Goal: Navigation & Orientation: Find specific page/section

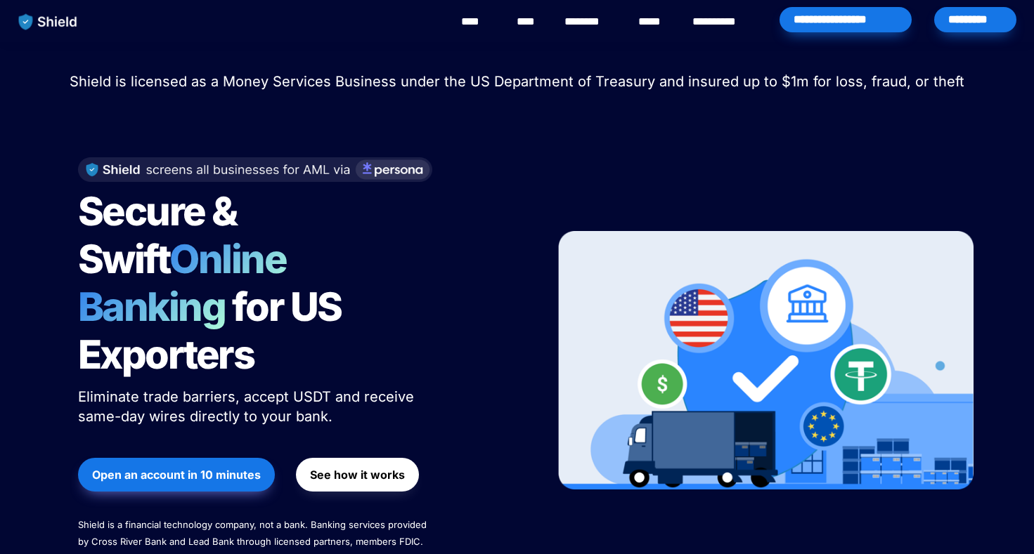
click at [467, 22] on link "****" at bounding box center [477, 21] width 32 height 17
click at [727, 22] on link "**********" at bounding box center [724, 21] width 64 height 17
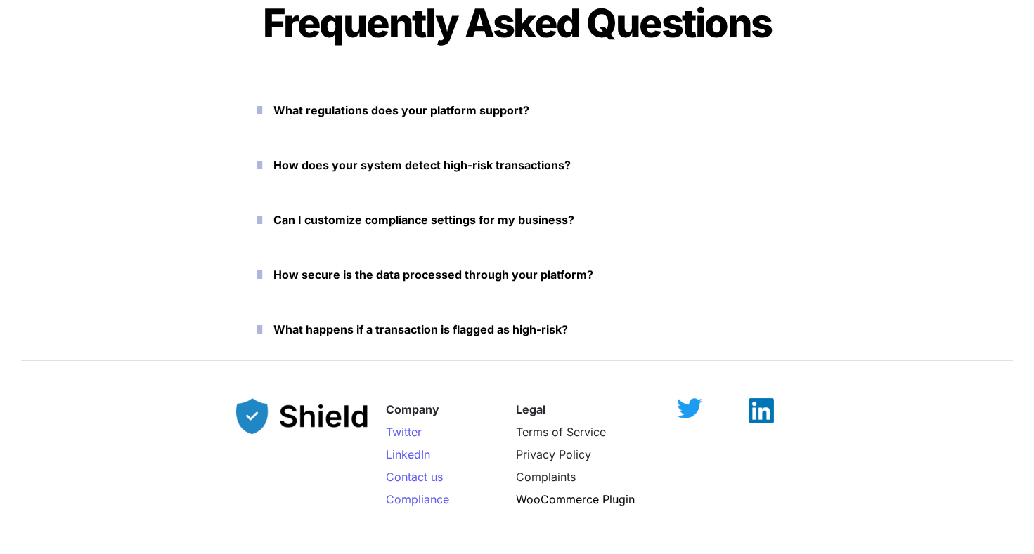
scroll to position [3548, 0]
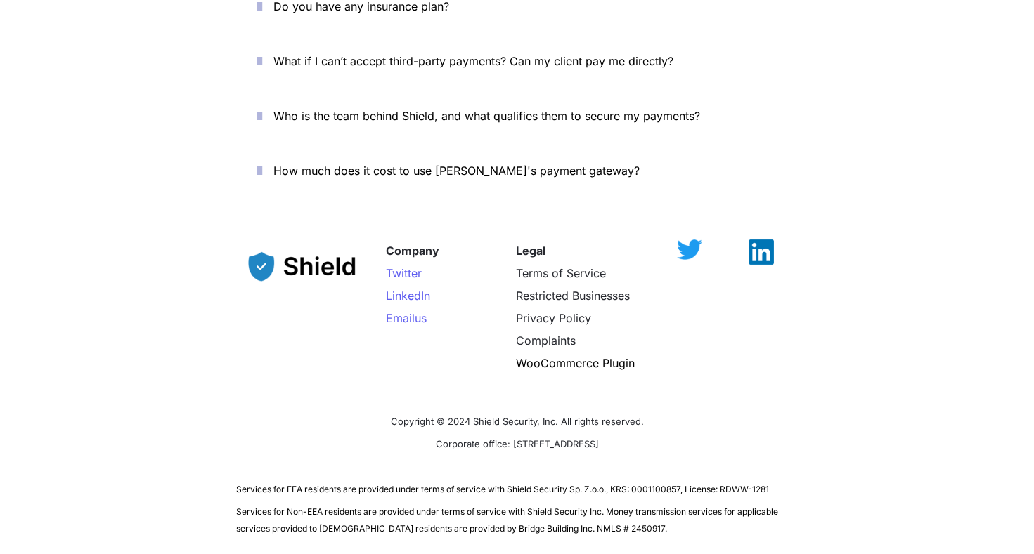
scroll to position [4889, 0]
